Goal: Register for event/course

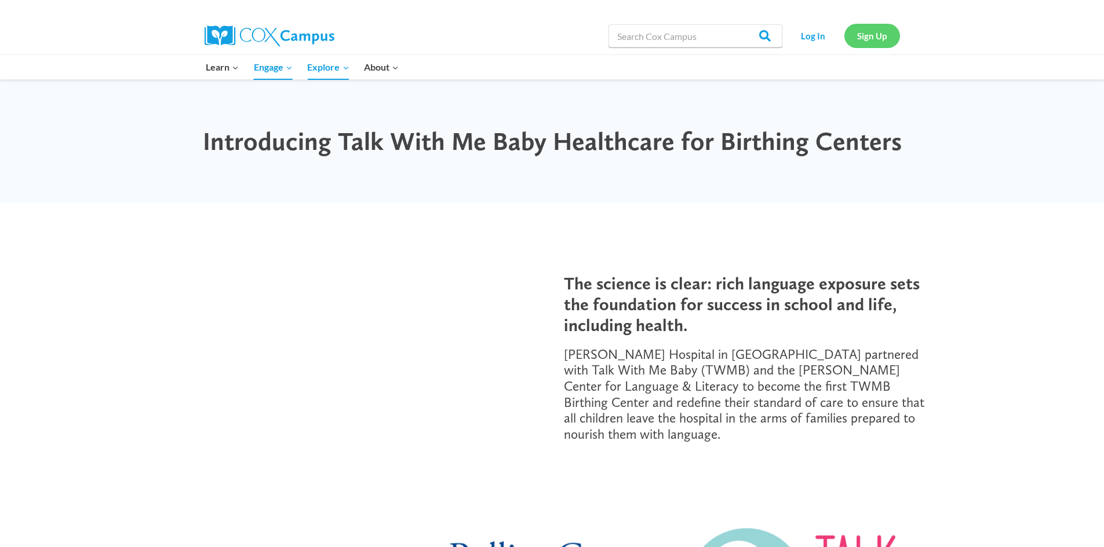
click at [865, 35] on link "Sign Up" at bounding box center [872, 36] width 56 height 24
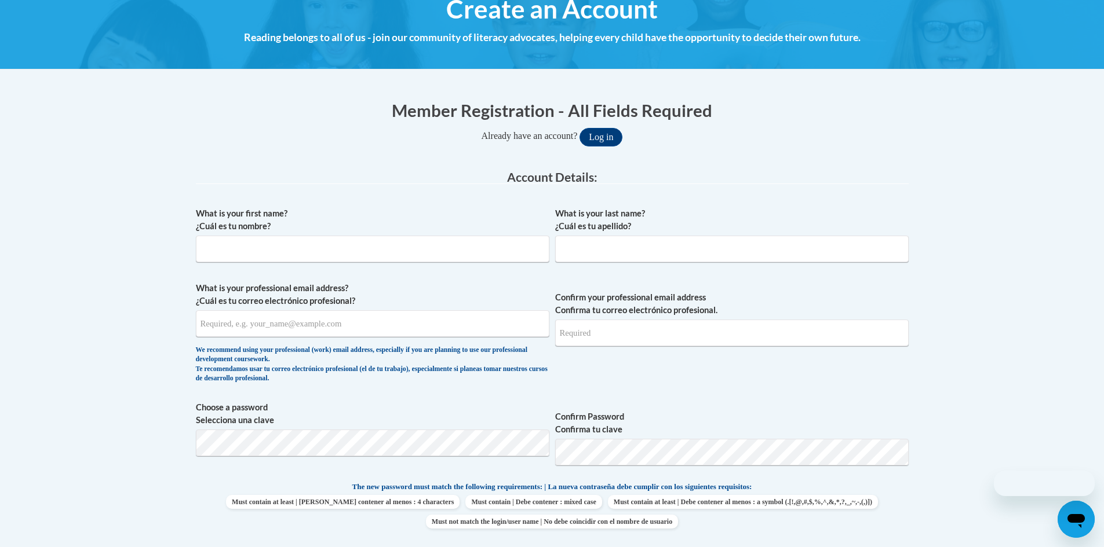
scroll to position [167, 0]
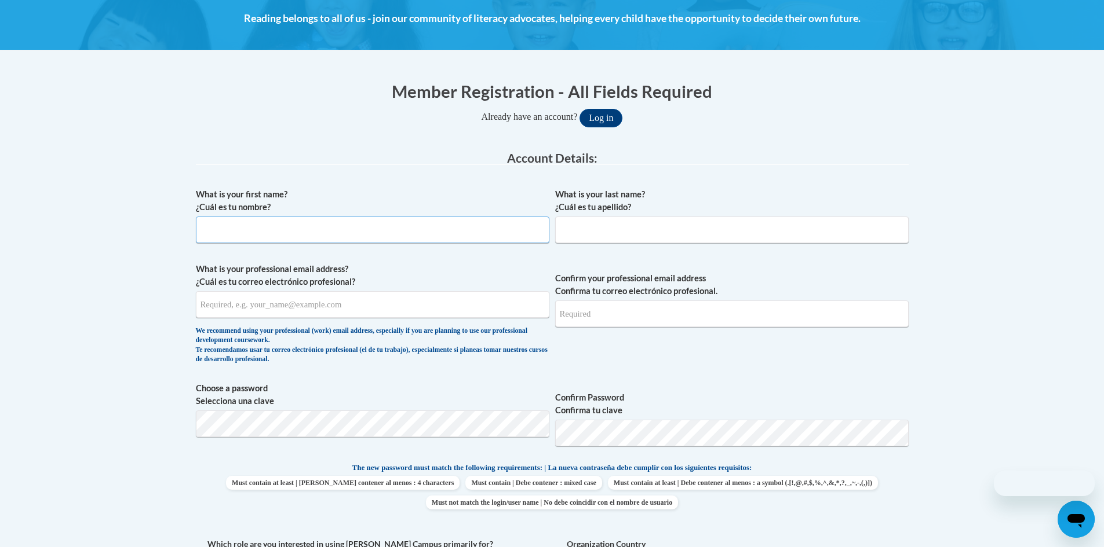
click at [327, 230] on input "What is your first name? ¿Cuál es tu nombre?" at bounding box center [372, 230] width 353 height 27
type input "Kaelyn"
type input "Watson"
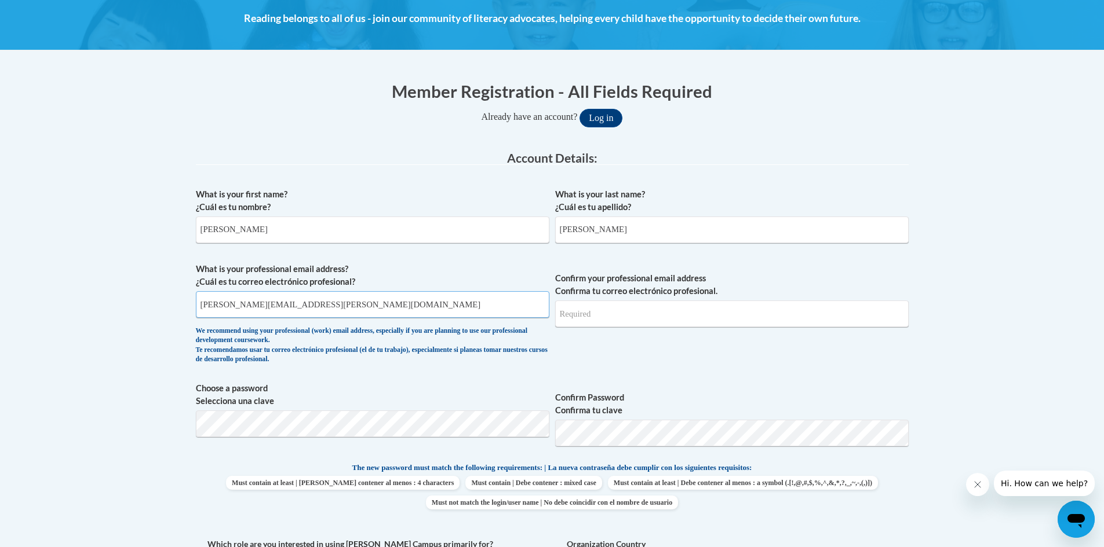
type input "kaelyn.watson@wellstar.org"
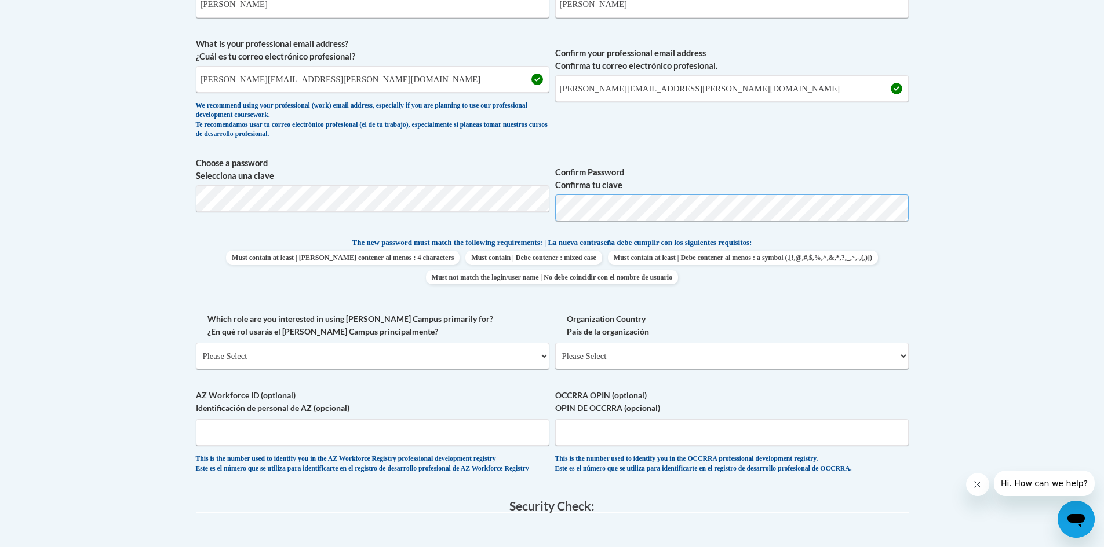
scroll to position [447, 0]
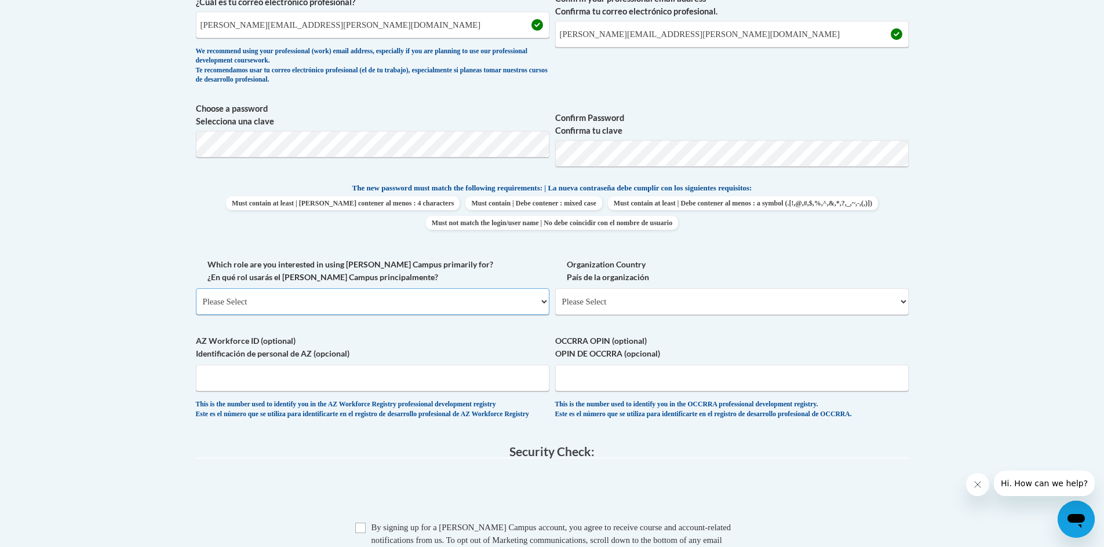
select select "dc7172d6-9229-4d8e-ba4e-8a66fb6d7019"
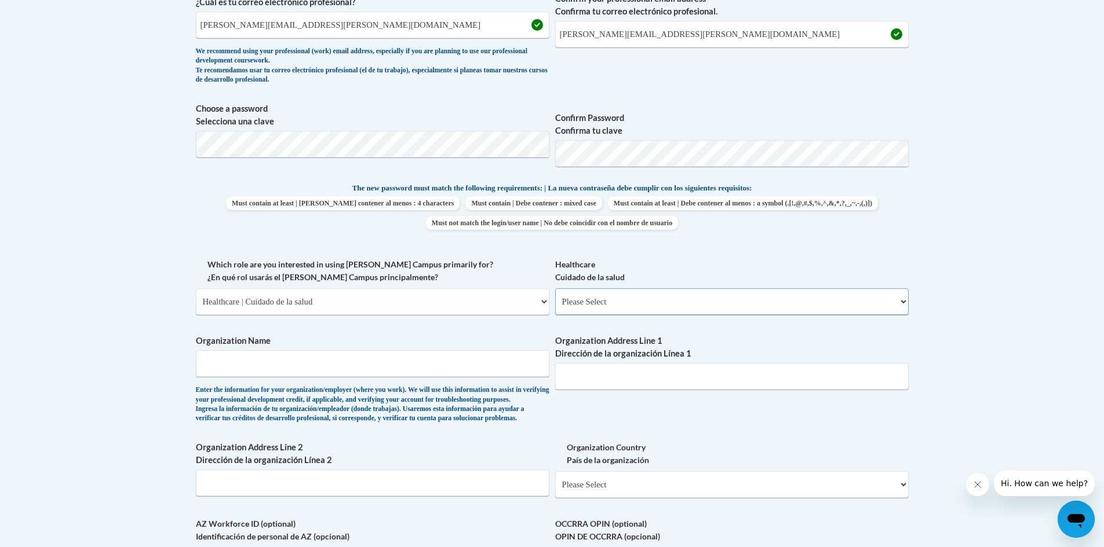
select select "ec7581ce-cea7-4426-80e7-2f9e4616bd2c"
click at [490, 375] on input "Organization Name" at bounding box center [372, 363] width 353 height 27
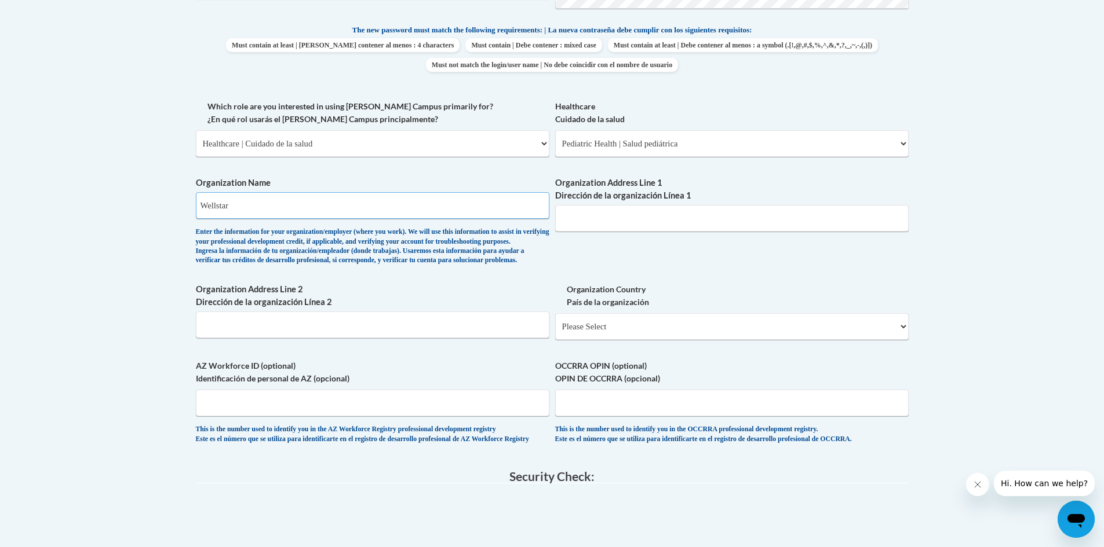
scroll to position [608, 0]
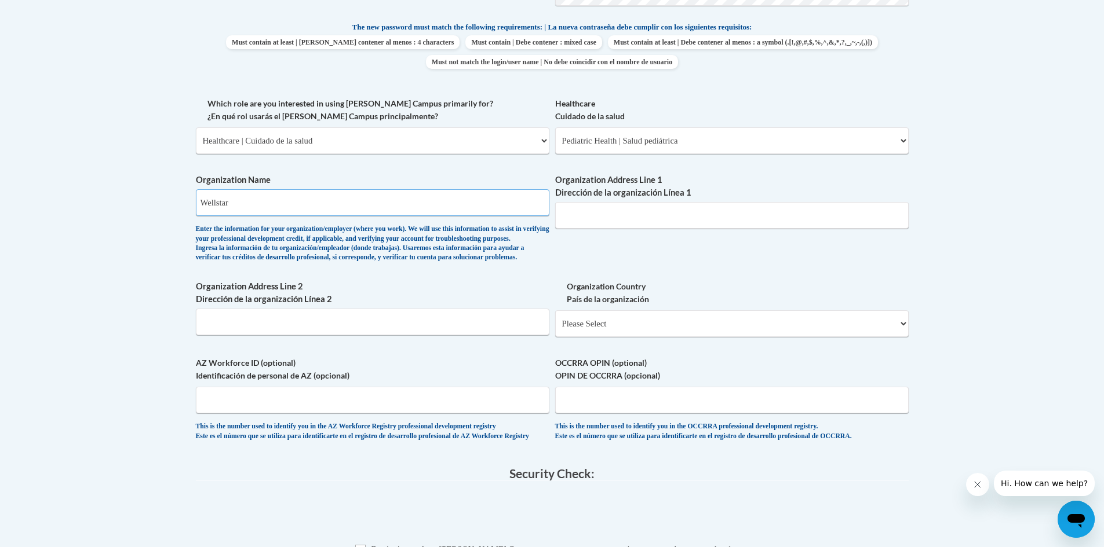
type input "Wellstar"
click at [626, 216] on input "Organization Address Line 1 Dirección de la organización Línea 1" at bounding box center [731, 215] width 353 height 27
type input "C"
type input "6"
type input "793 Sawyer Rd Marietta Ga 30062"
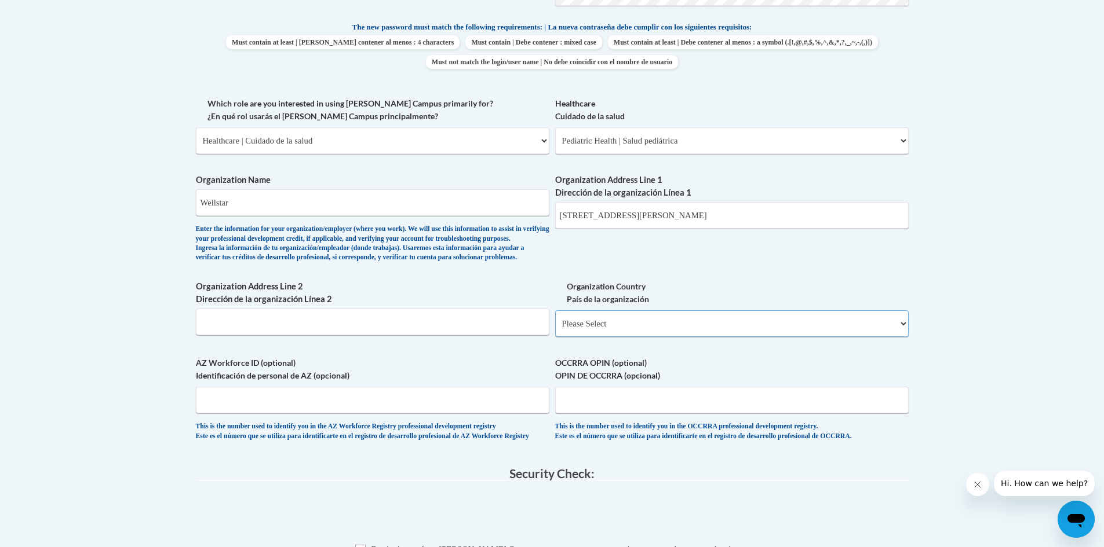
select select "ad49bcad-a171-4b2e-b99c-48b446064914"
select select
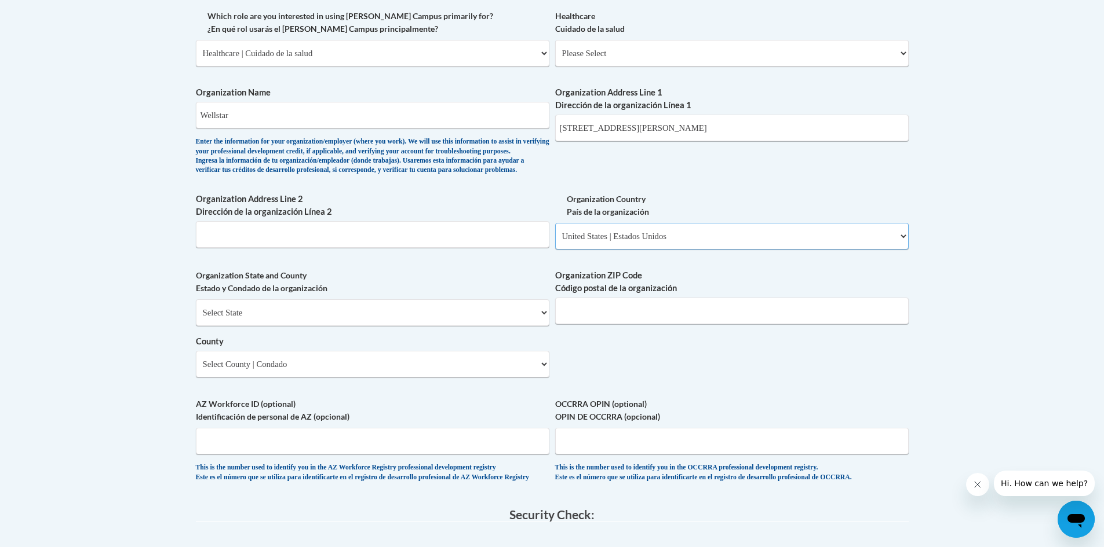
scroll to position [722, 0]
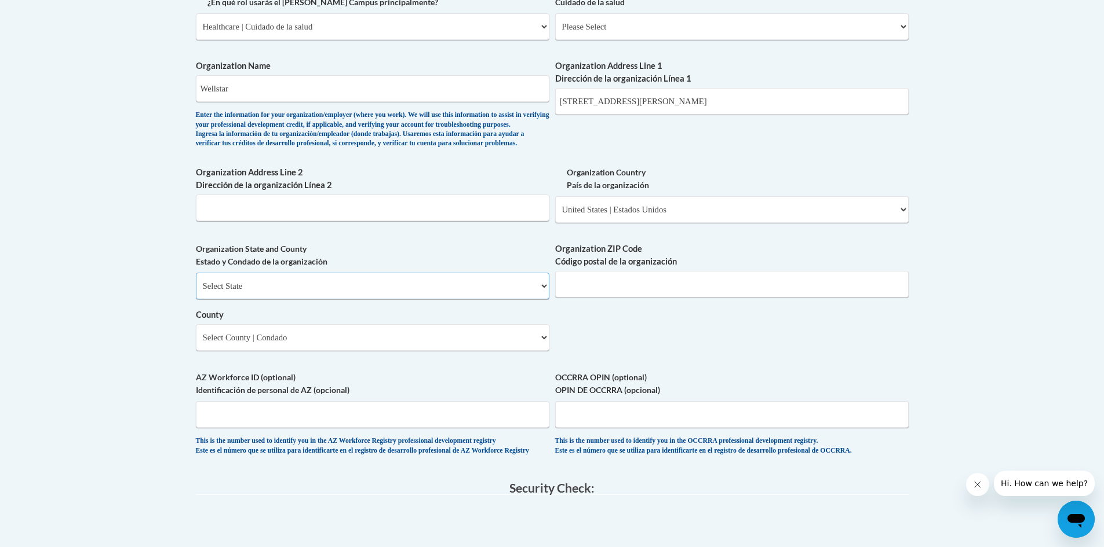
select select "Georgia"
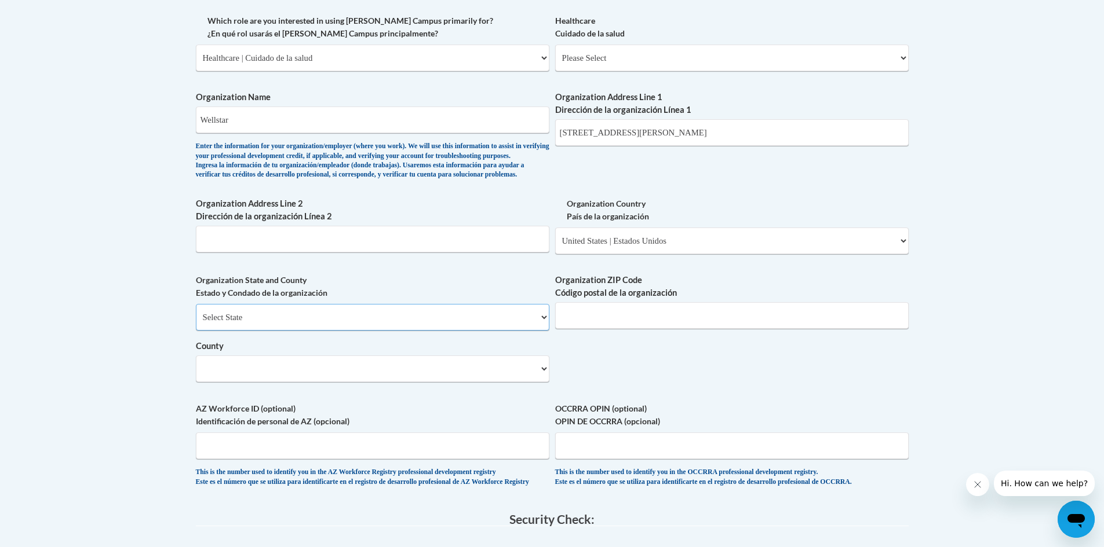
scroll to position [667, 0]
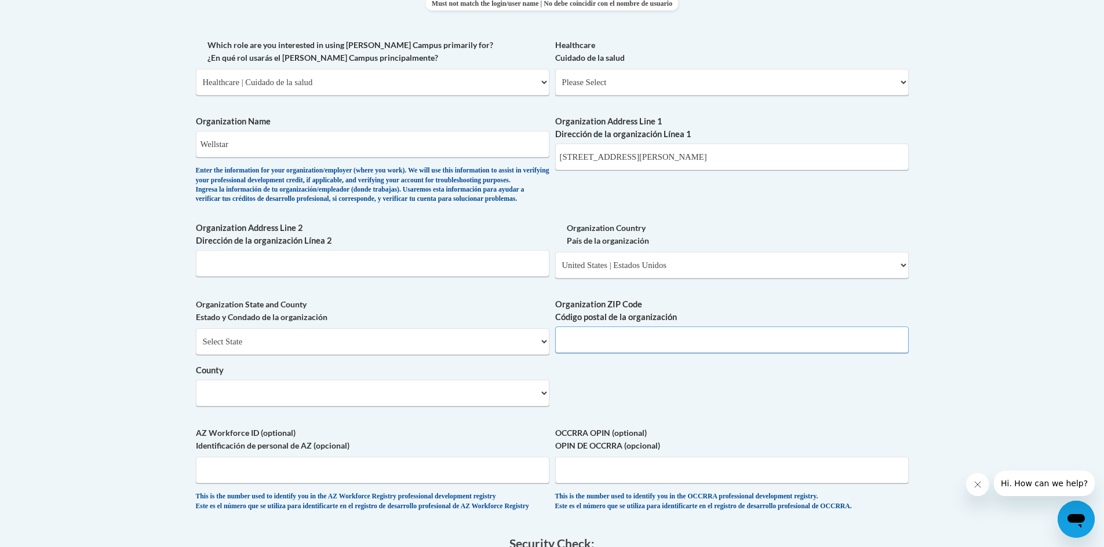
click at [692, 342] on input "Organization ZIP Code Código postal de la organización" at bounding box center [731, 340] width 353 height 27
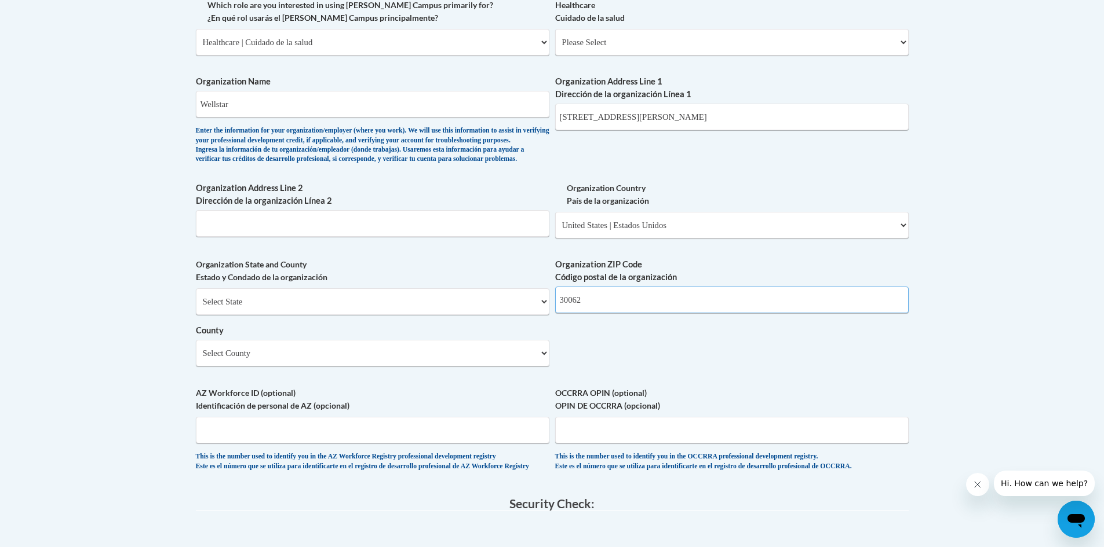
scroll to position [722, 0]
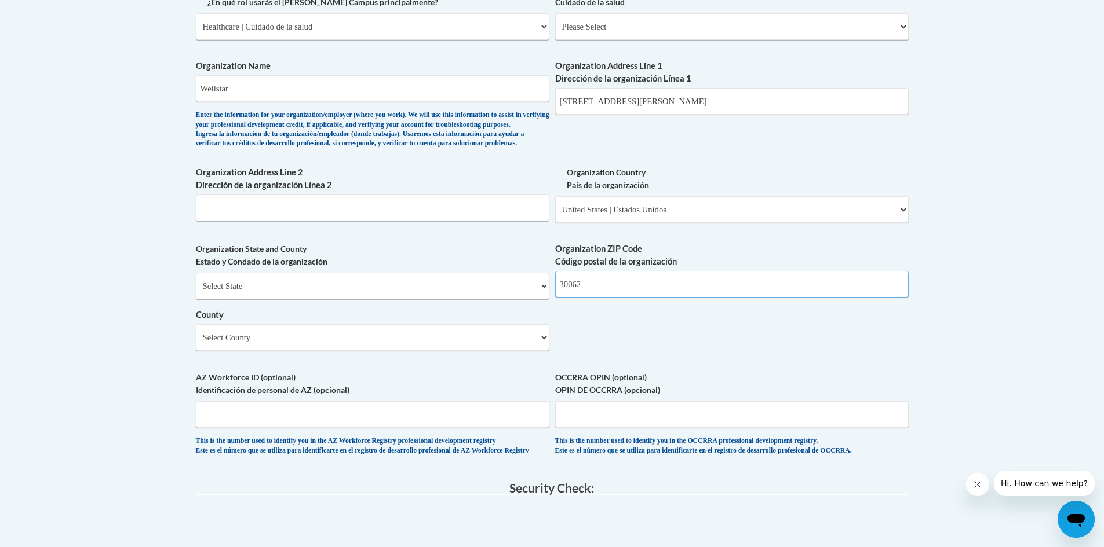
type input "30062"
select select "Cobb"
click at [852, 322] on div "What is your first name? ¿Cuál es tu nombre? Kaelyn What is your last name? ¿Cu…" at bounding box center [552, 48] width 713 height 840
drag, startPoint x: 697, startPoint y: 96, endPoint x: 666, endPoint y: 98, distance: 31.4
click at [666, 98] on input "793 Sawyer Rd Marietta Ga 30062" at bounding box center [731, 101] width 353 height 27
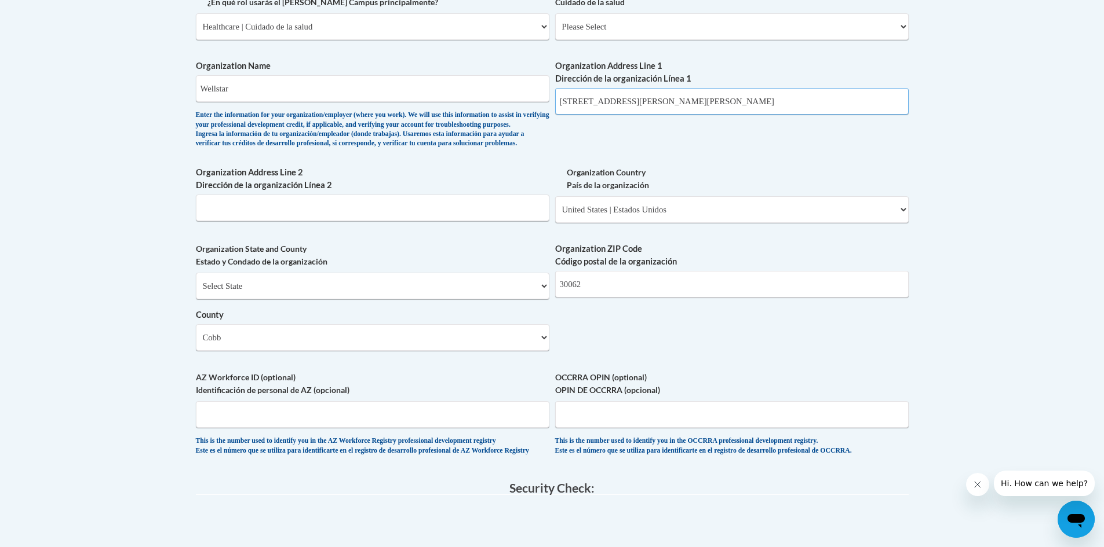
drag, startPoint x: 676, startPoint y: 104, endPoint x: 618, endPoint y: 107, distance: 58.6
click at [618, 107] on input "793 Sawyer Rd Marietta Ga" at bounding box center [731, 101] width 353 height 27
type input "793 Sawyer Rd"
drag, startPoint x: 464, startPoint y: 201, endPoint x: 456, endPoint y: 204, distance: 8.6
click at [462, 206] on input "Organization Address Line 2 Dirección de la organización Línea 2" at bounding box center [372, 208] width 353 height 27
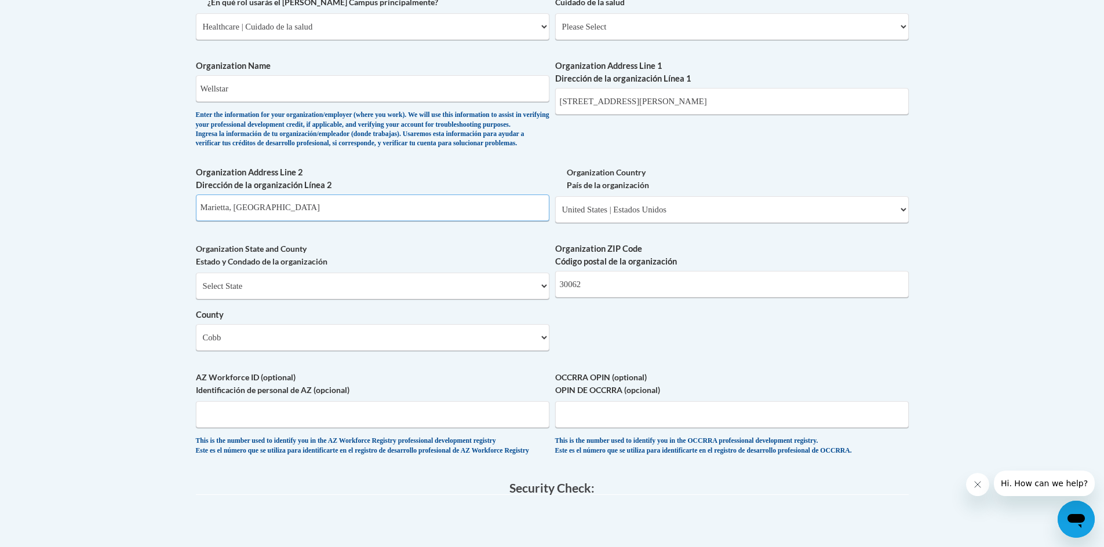
type input "Marietta, GA"
click at [955, 293] on body "This site uses cookies to help improve your learning experience. By continuing …" at bounding box center [552, 141] width 1104 height 1726
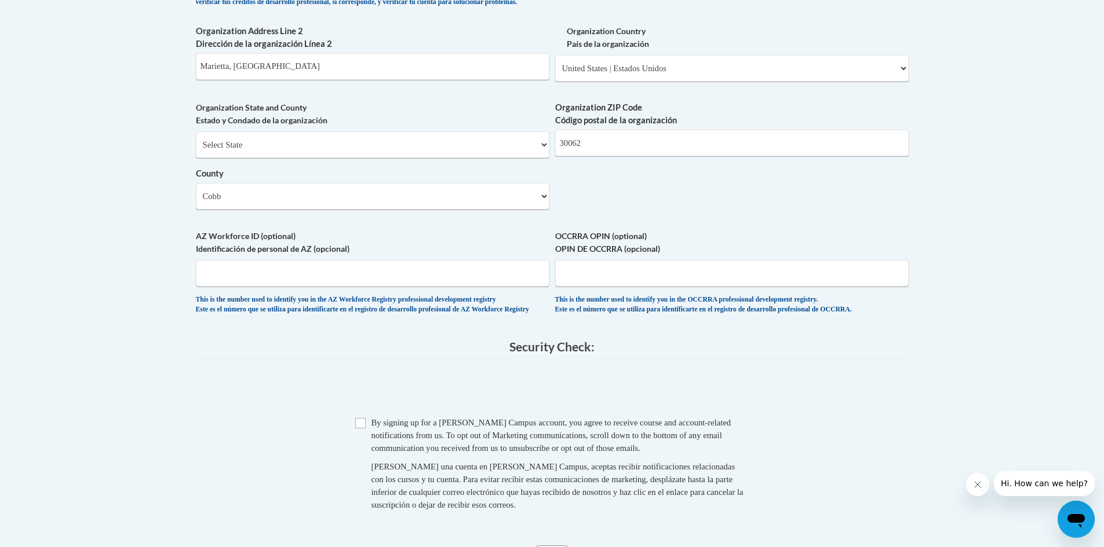
scroll to position [889, 0]
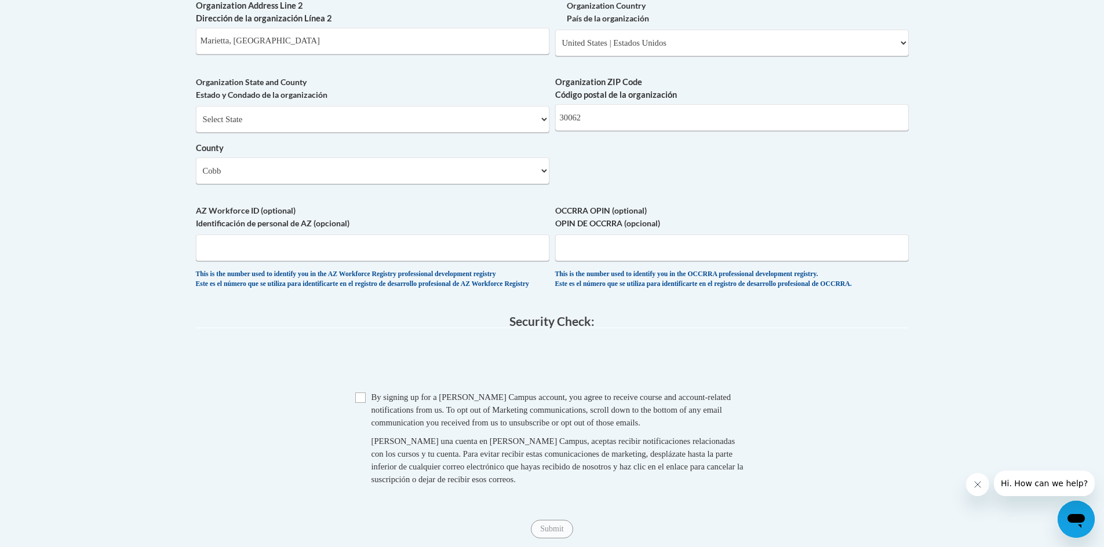
click at [361, 394] on input "Checkbox" at bounding box center [360, 398] width 10 height 10
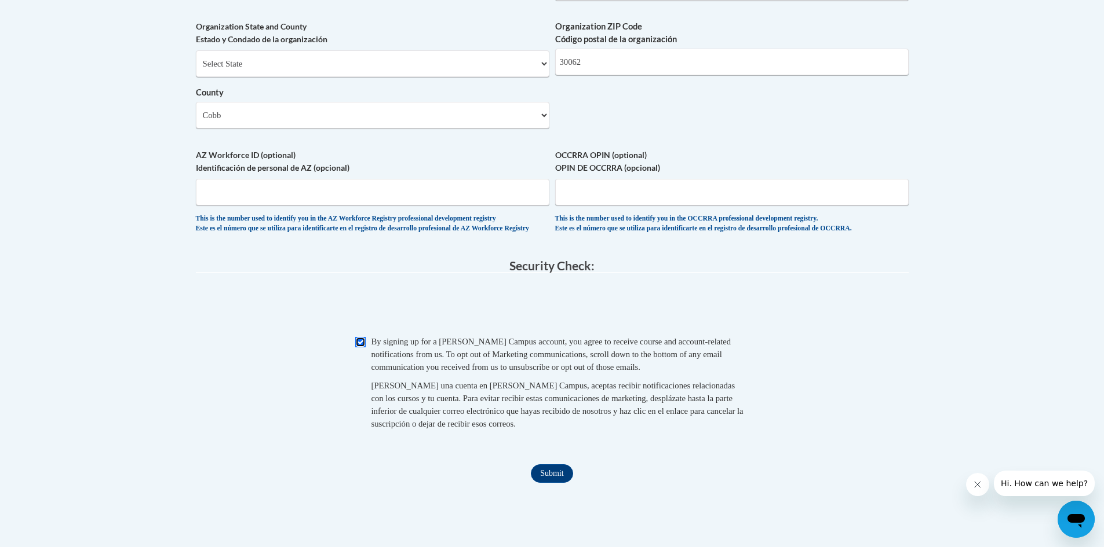
click at [361, 341] on input "Checkbox" at bounding box center [360, 342] width 10 height 10
checkbox input "false"
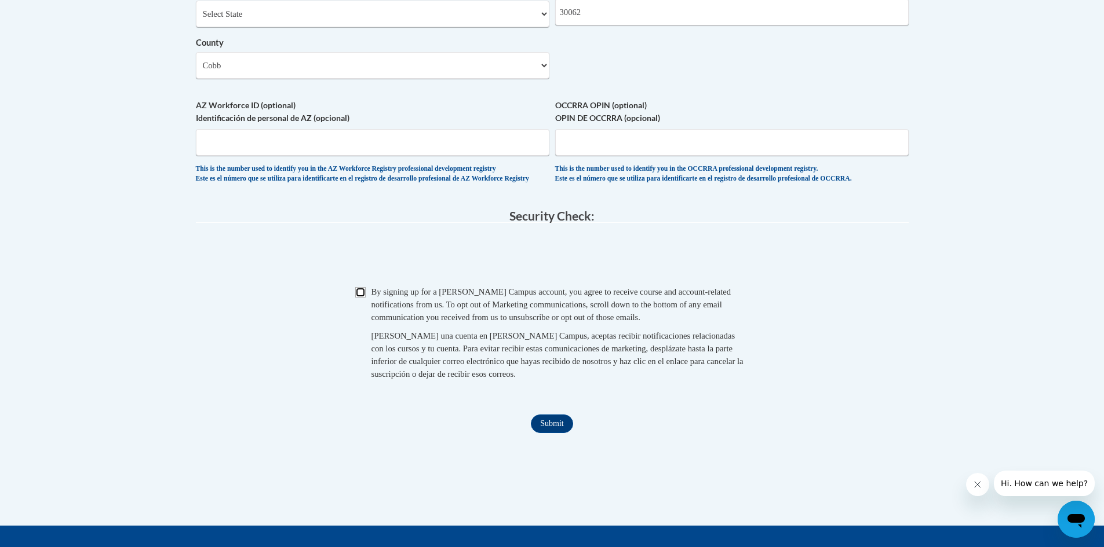
scroll to position [1000, 0]
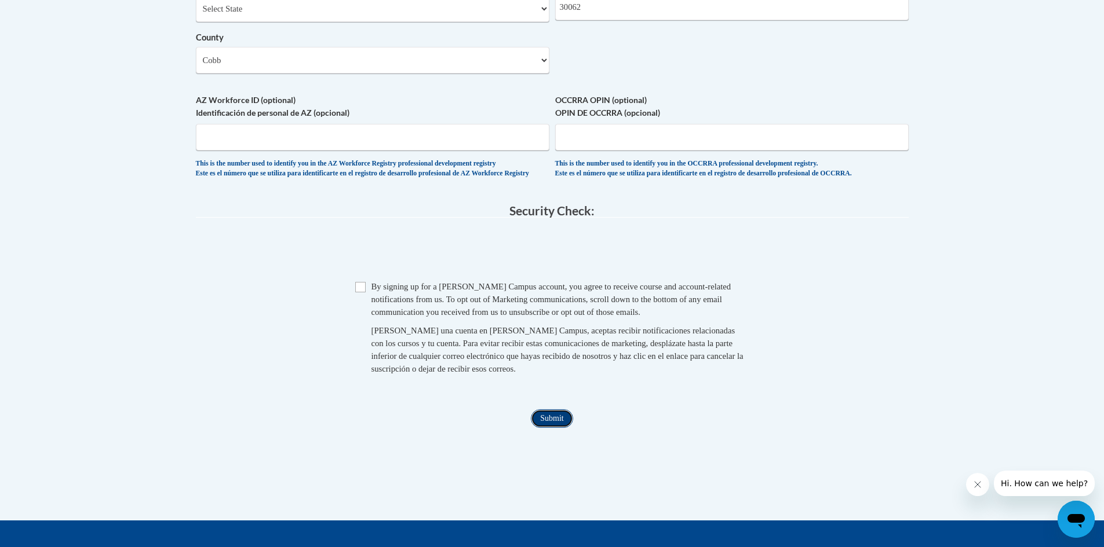
click at [560, 415] on input "Submit" at bounding box center [552, 419] width 42 height 19
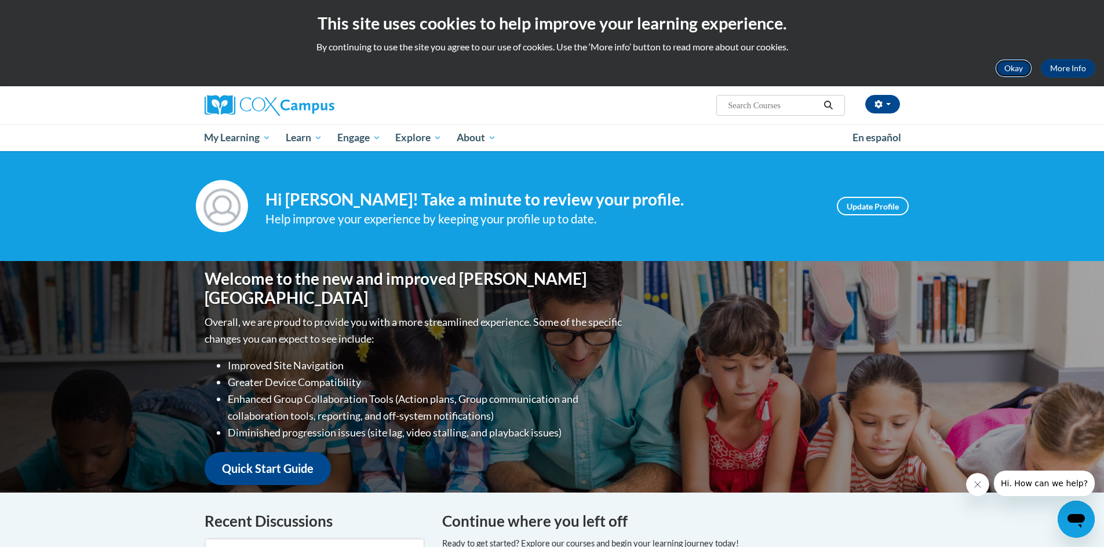
click at [1013, 68] on button "Okay" at bounding box center [1013, 68] width 37 height 19
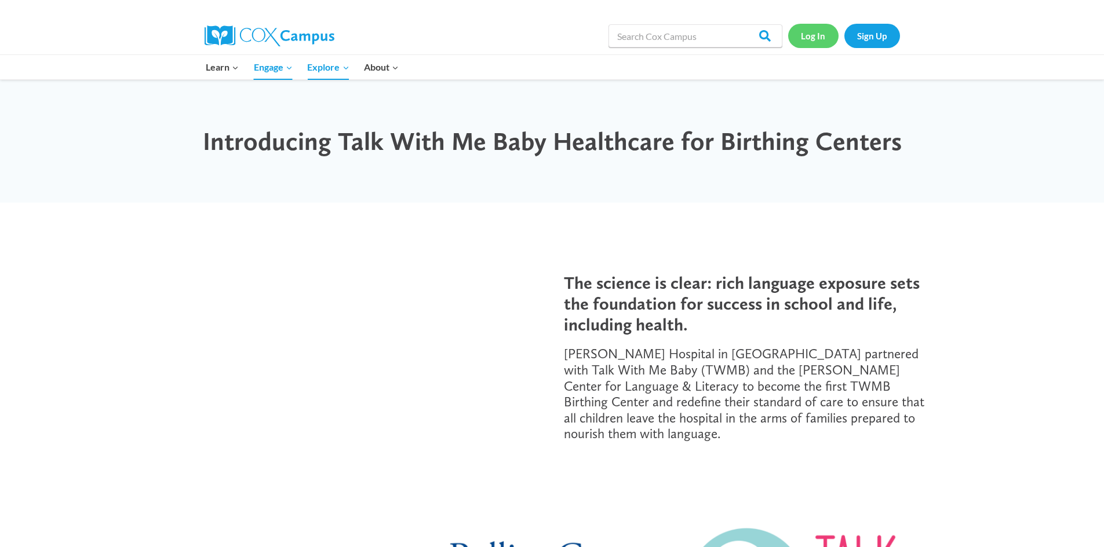
click at [812, 34] on link "Log In" at bounding box center [813, 36] width 50 height 24
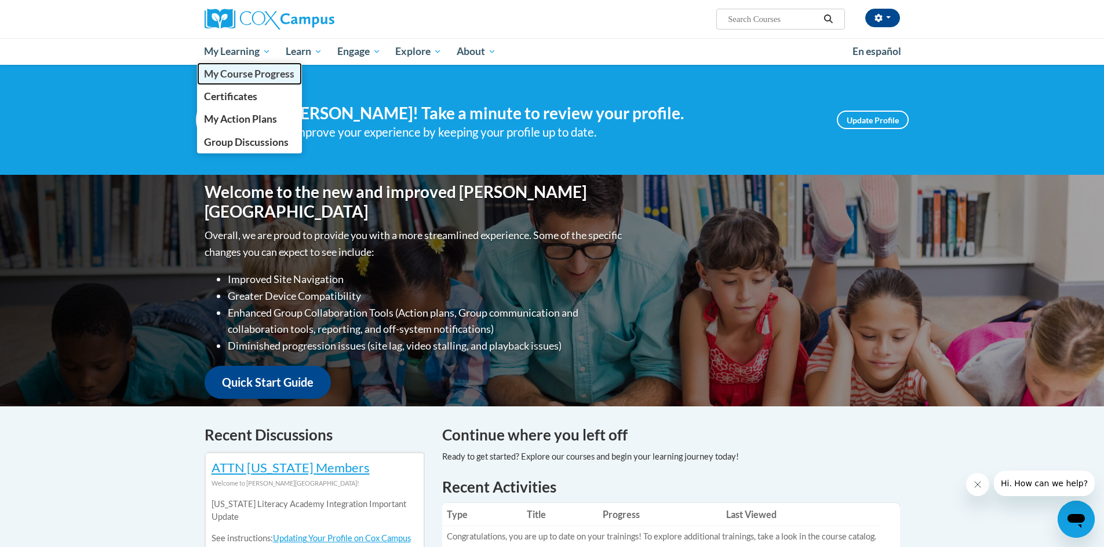
click at [254, 78] on span "My Course Progress" at bounding box center [249, 74] width 90 height 12
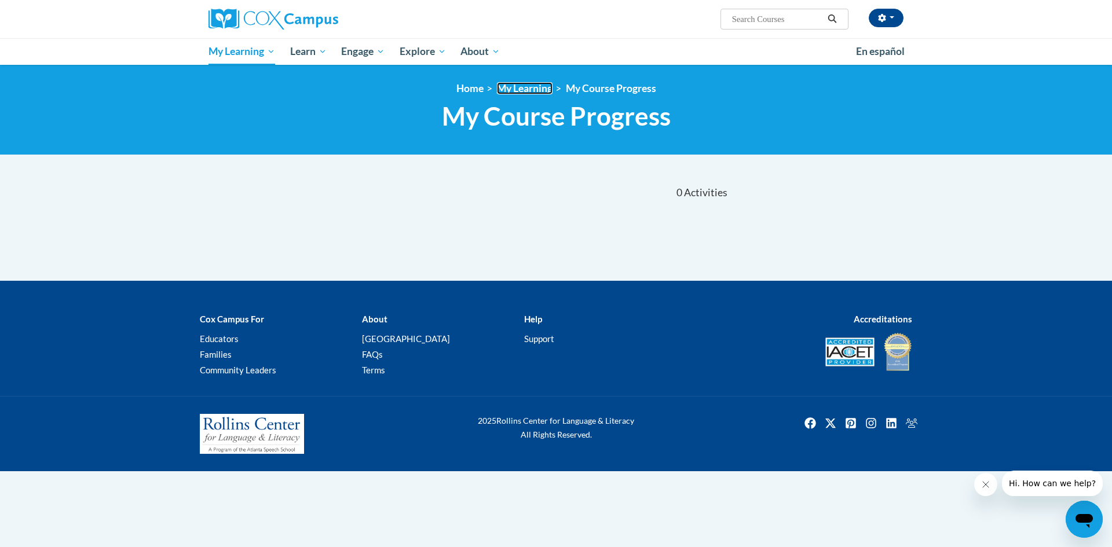
click at [522, 92] on link "My Learning" at bounding box center [525, 88] width 56 height 12
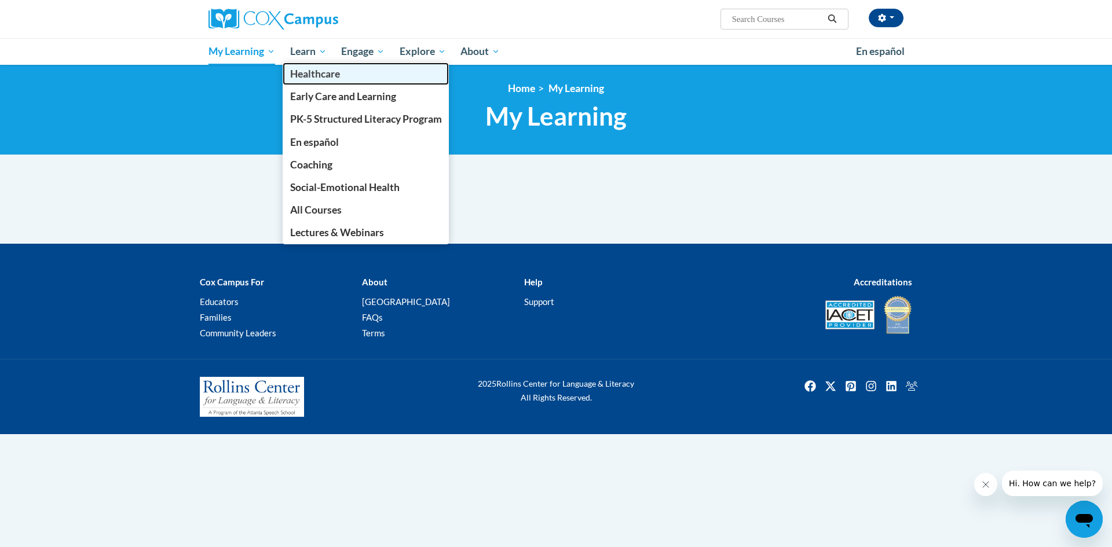
click at [323, 72] on span "Healthcare" at bounding box center [315, 74] width 50 height 12
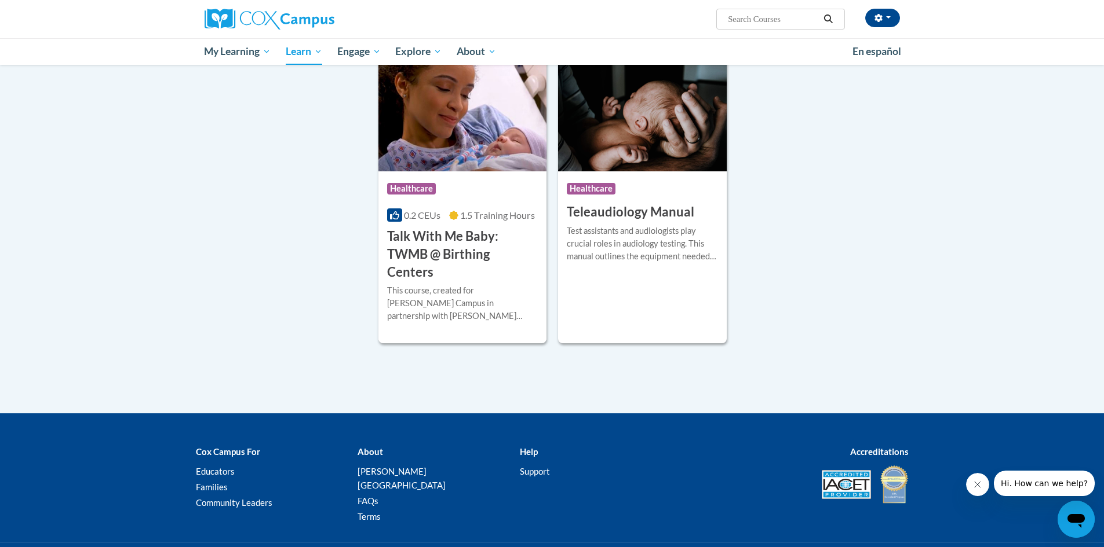
scroll to position [802, 0]
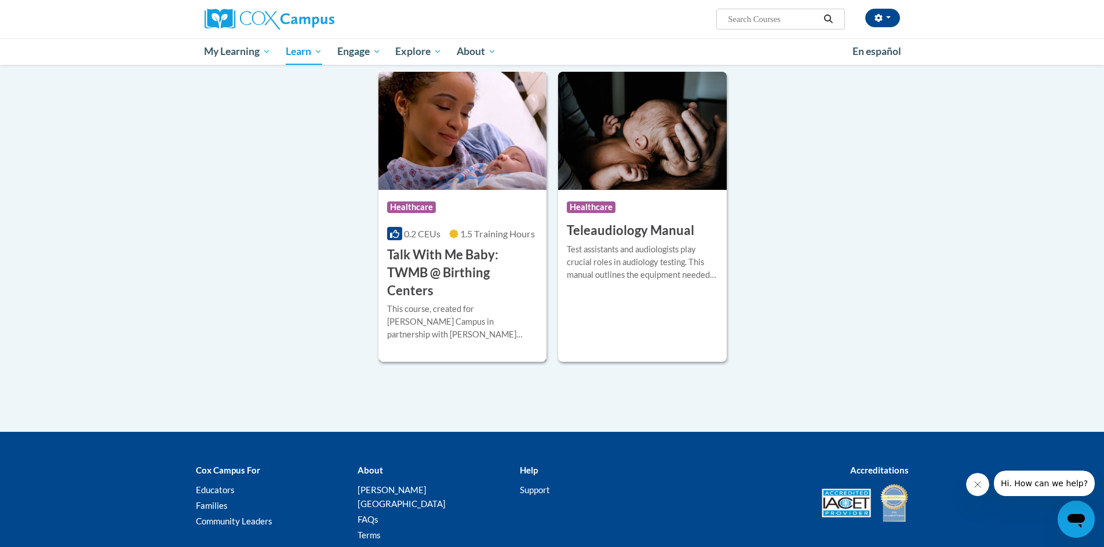
click at [469, 265] on h3 "Talk With Me Baby: TWMB @ Birthing Centers" at bounding box center [462, 272] width 151 height 53
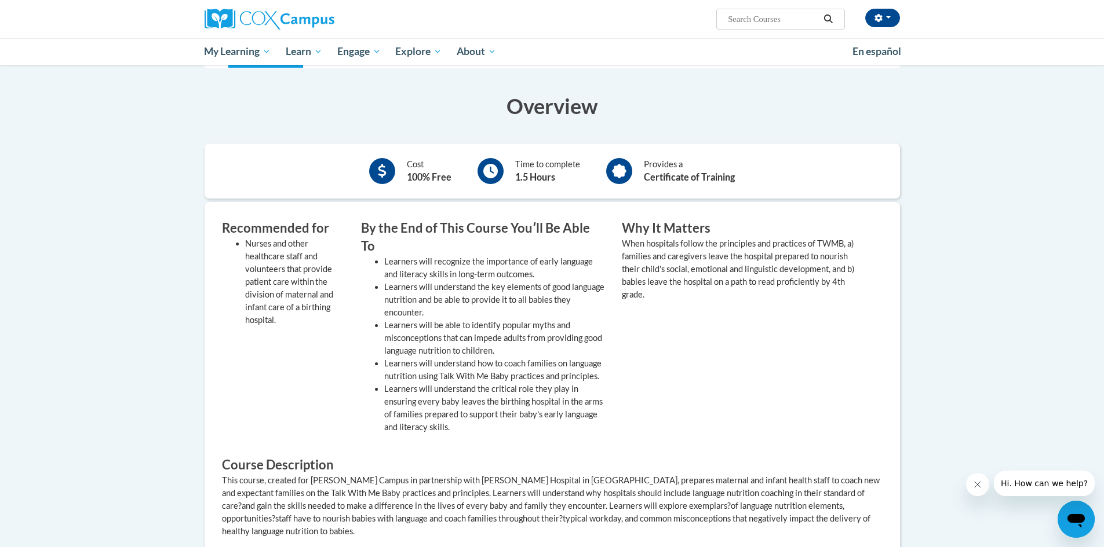
scroll to position [290, 0]
